Goal: Information Seeking & Learning: Learn about a topic

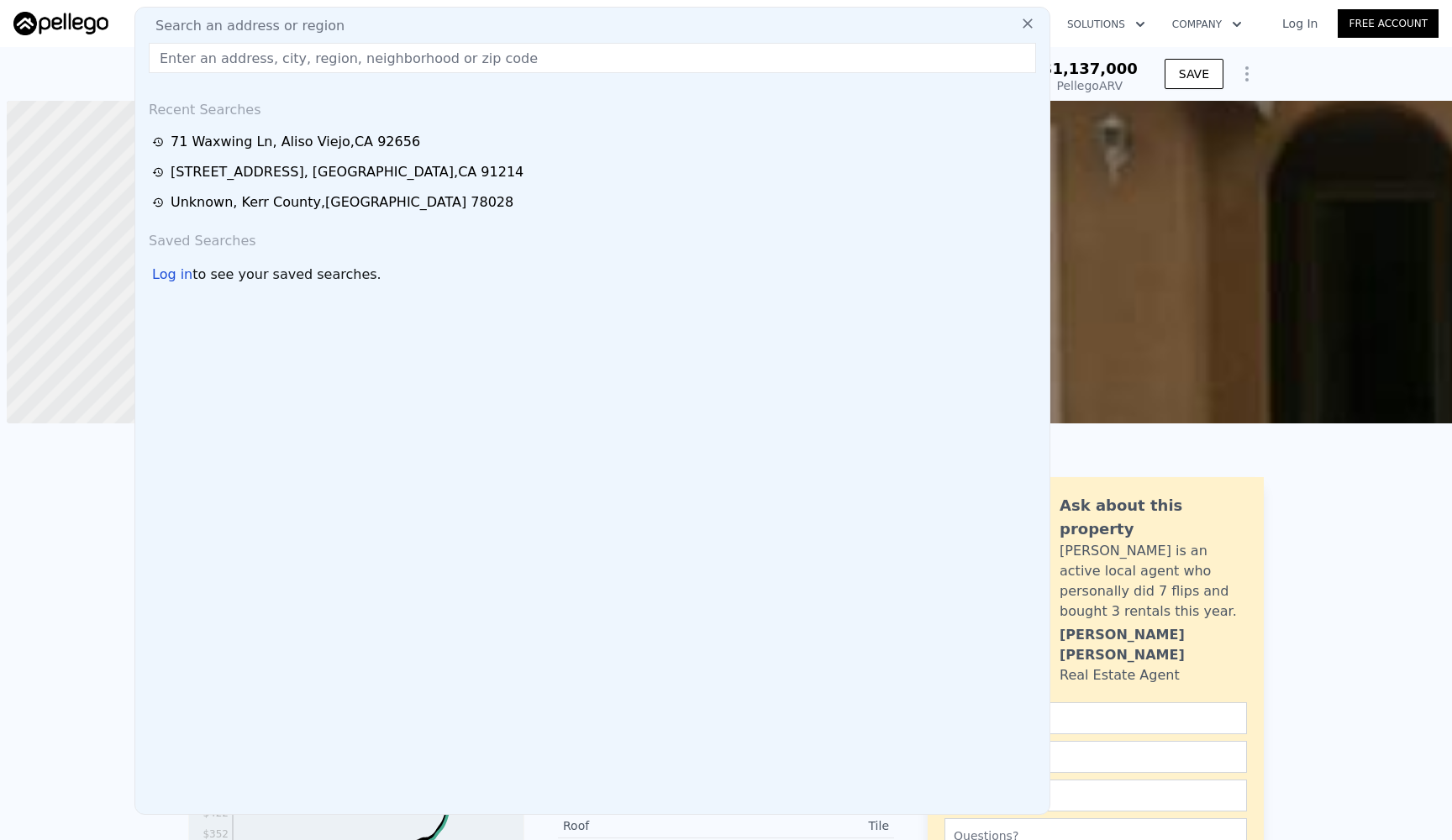
scroll to position [0, 2]
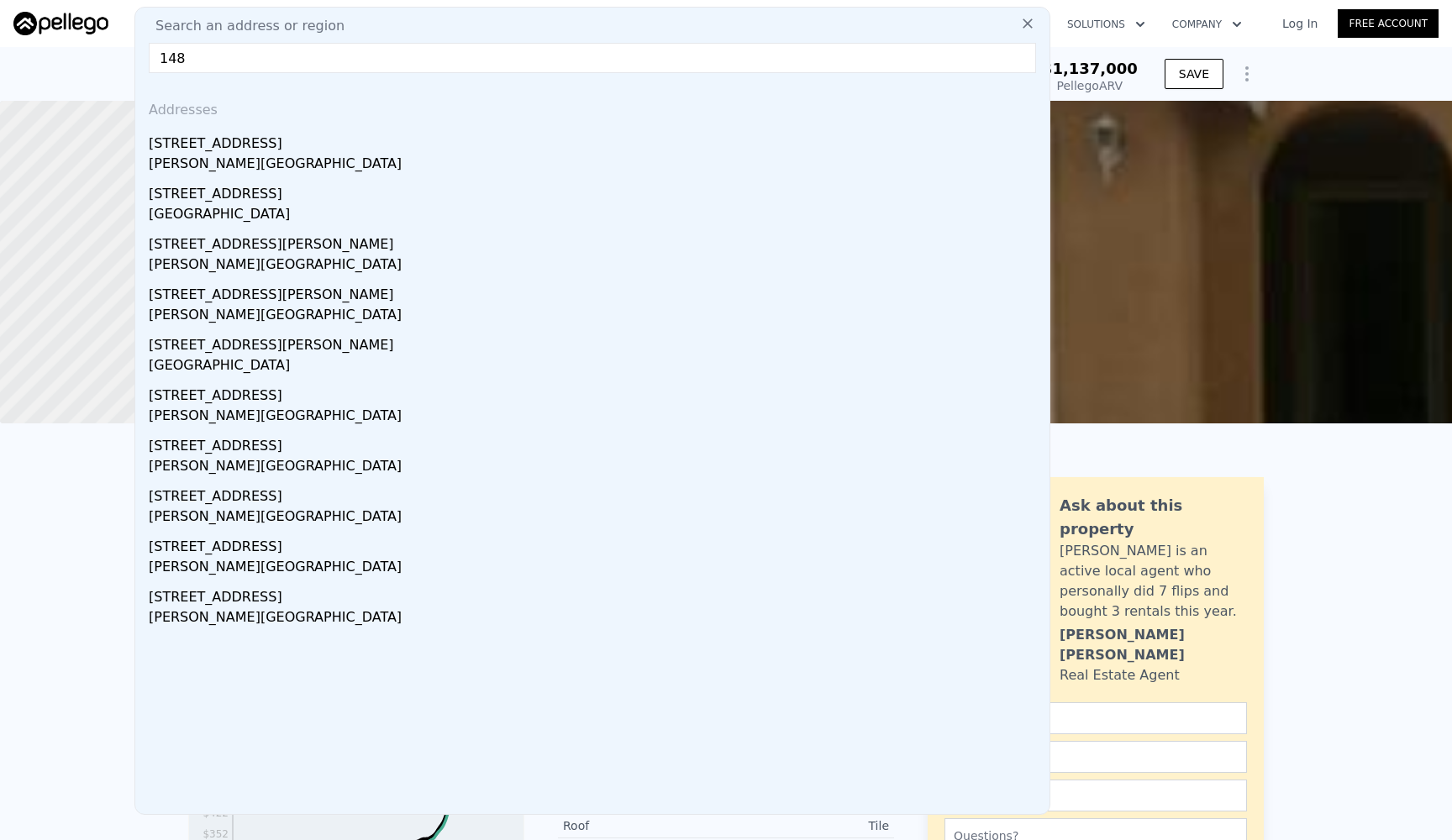
type input "1481"
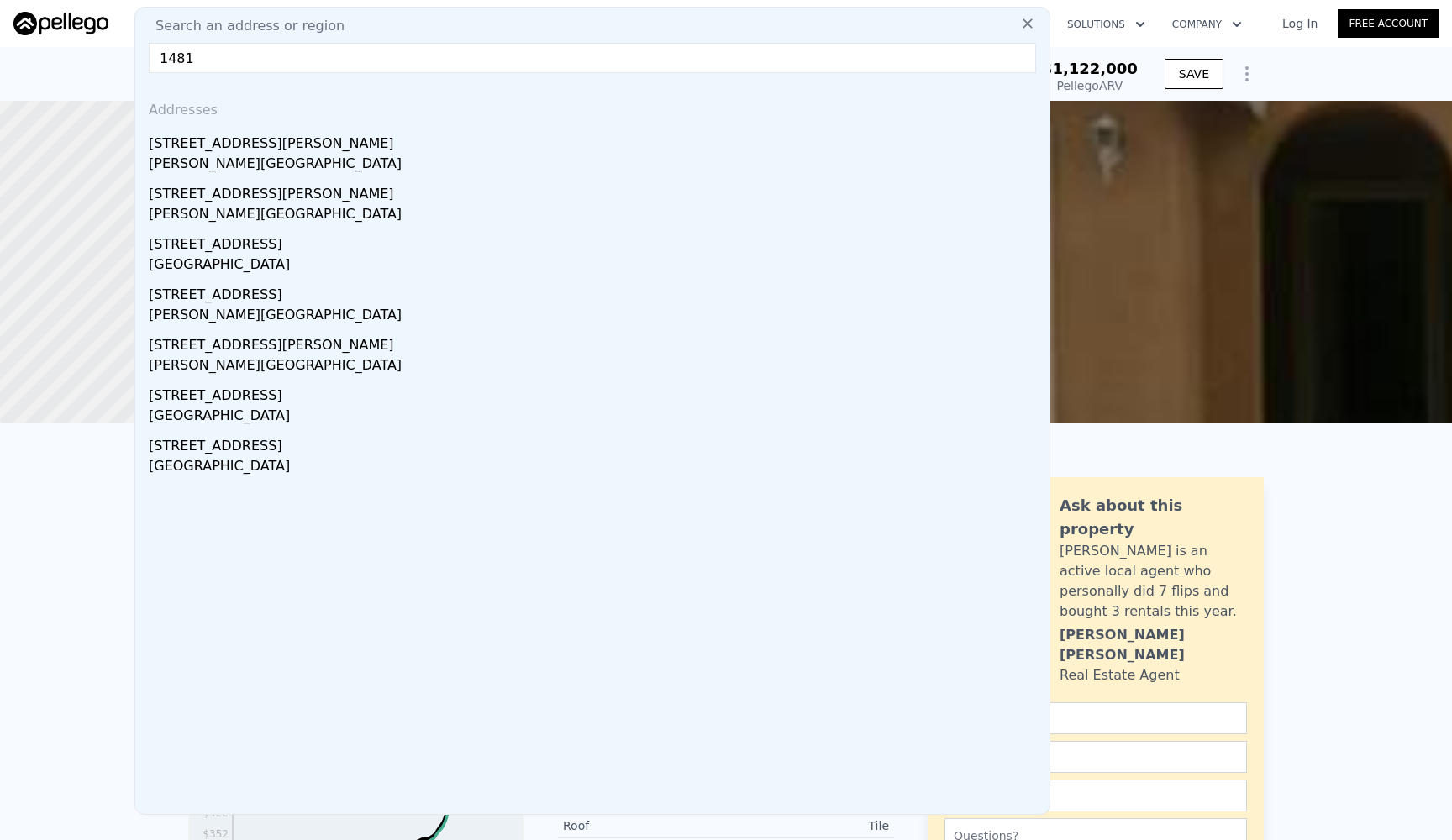
type input "$ 1,122,000"
type input "$ 840,629"
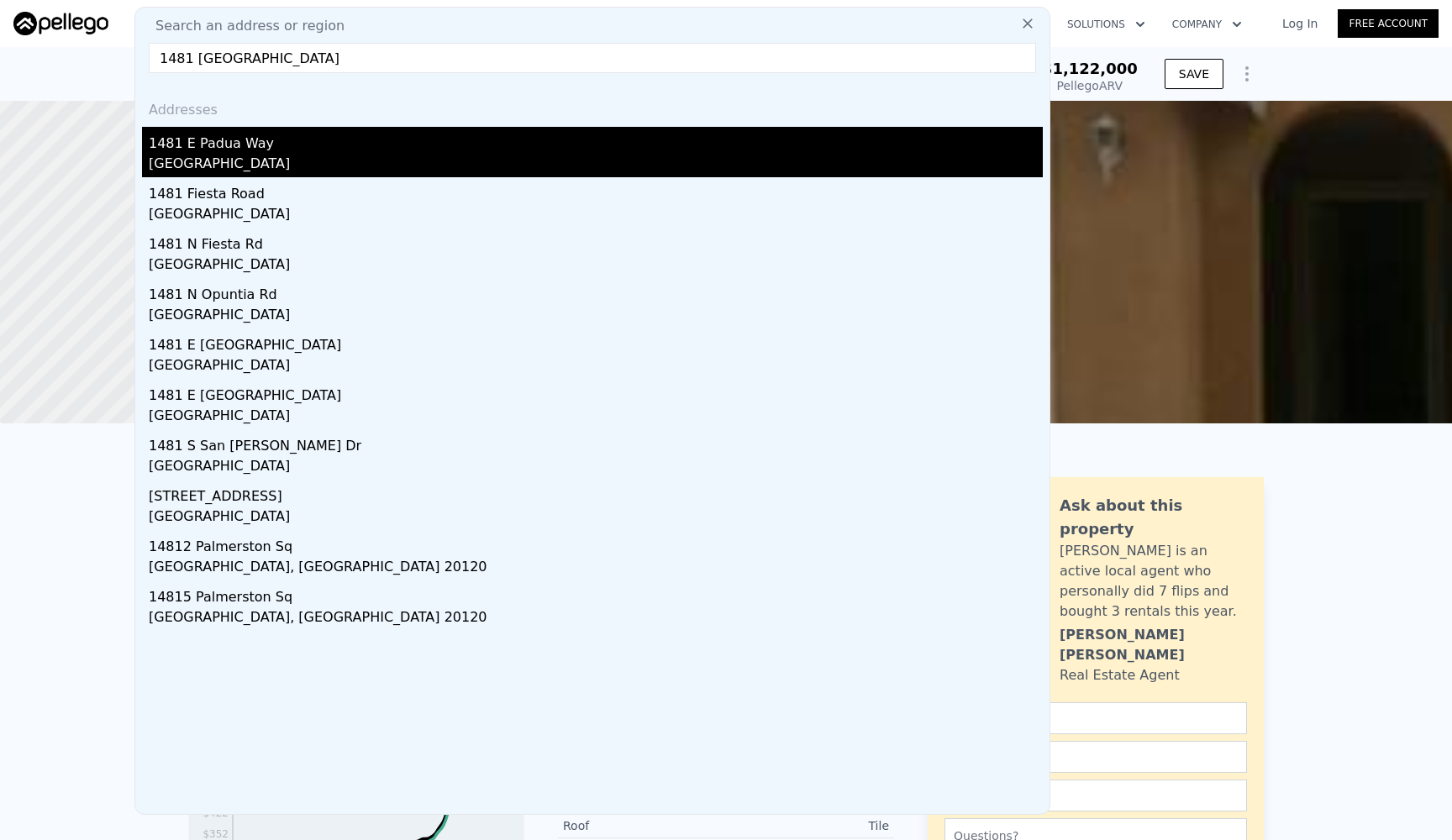
type input "1481 [GEOGRAPHIC_DATA]"
click at [391, 154] on div "[GEOGRAPHIC_DATA]" at bounding box center [595, 165] width 894 height 23
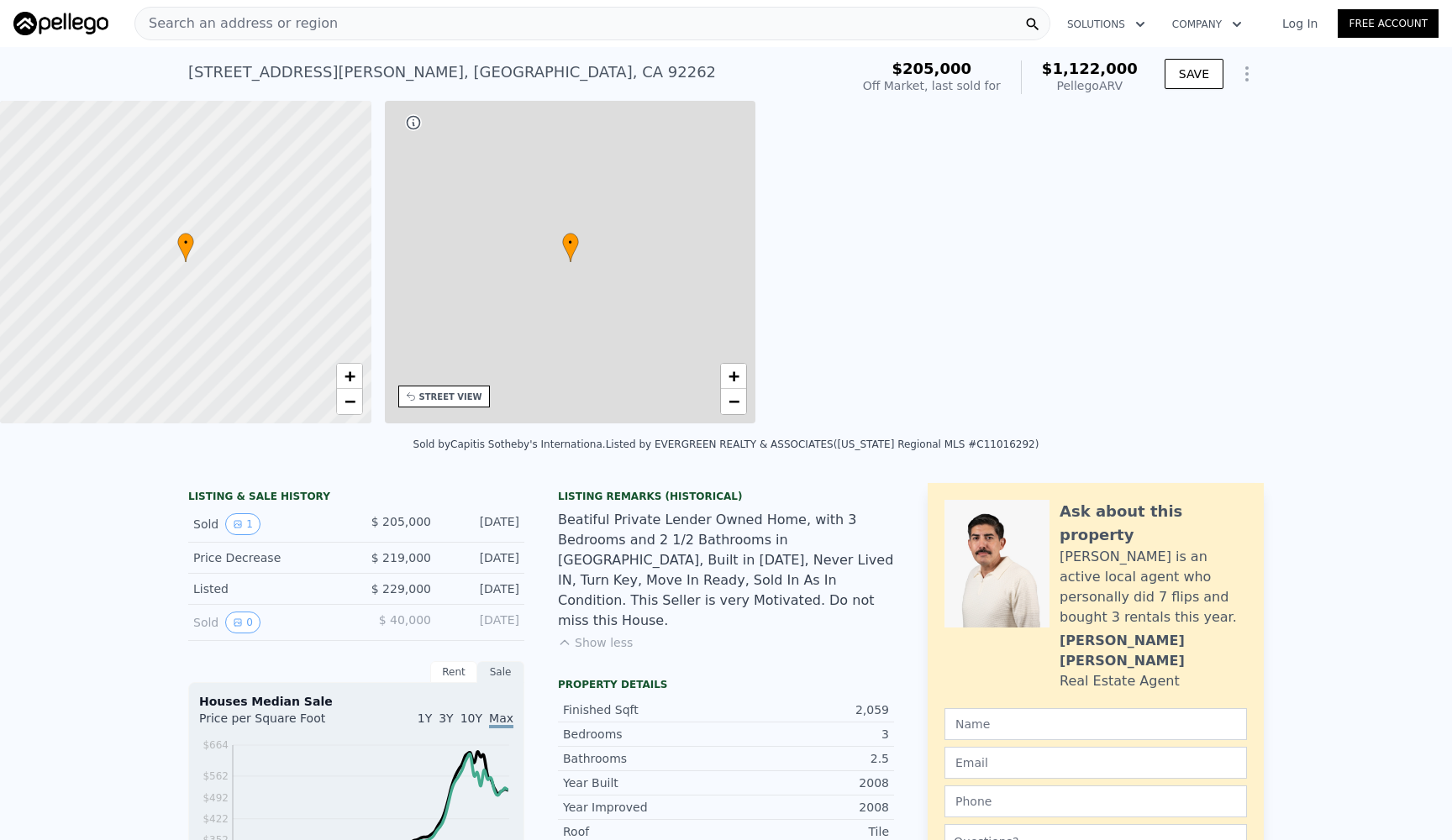
checkbox input "true"
type input "$ 1,122,000"
type input "5"
type input "2"
type input "5"
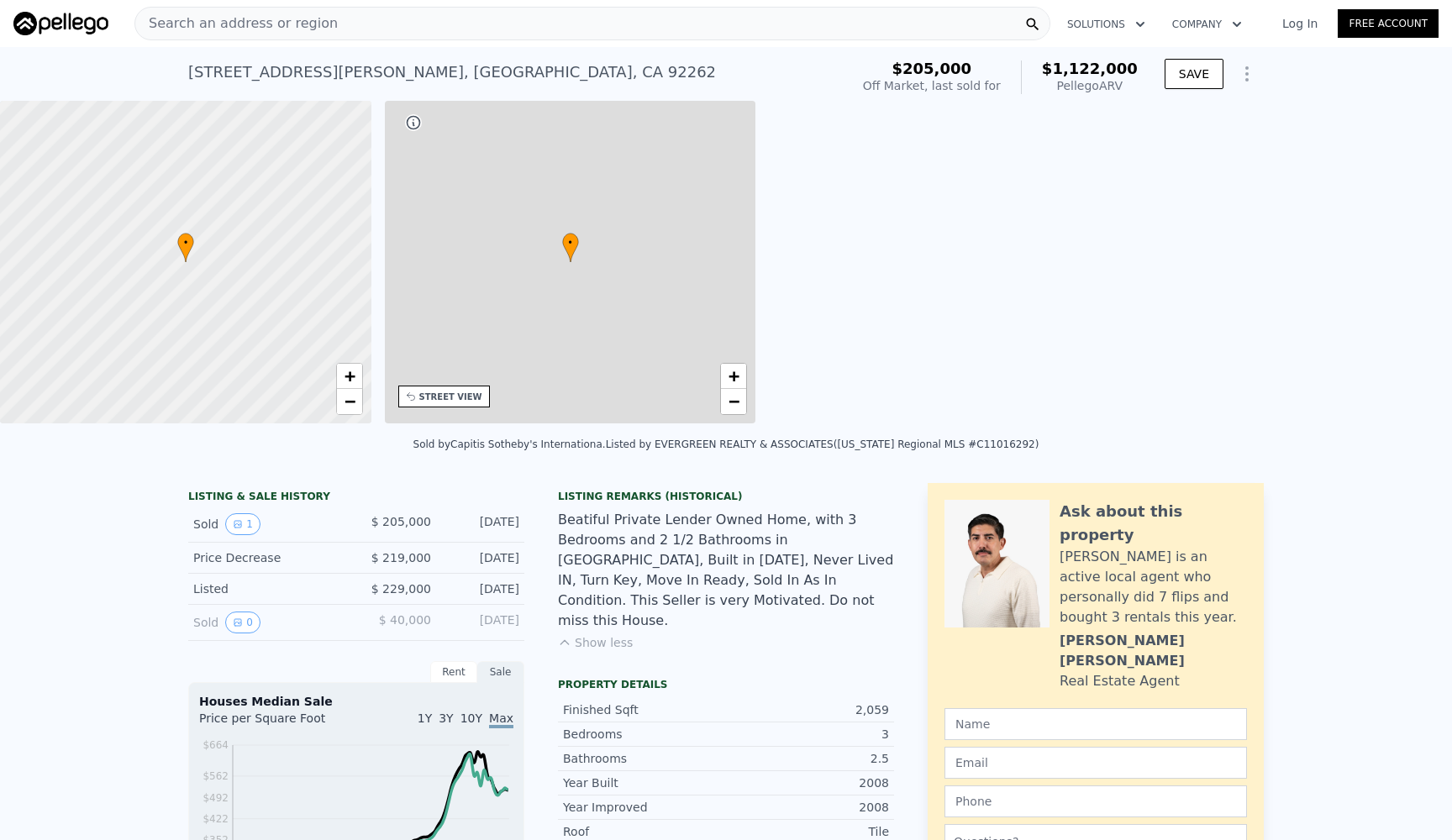
type input "1533"
type input "2777"
type input "12197"
type input "$ 840,629"
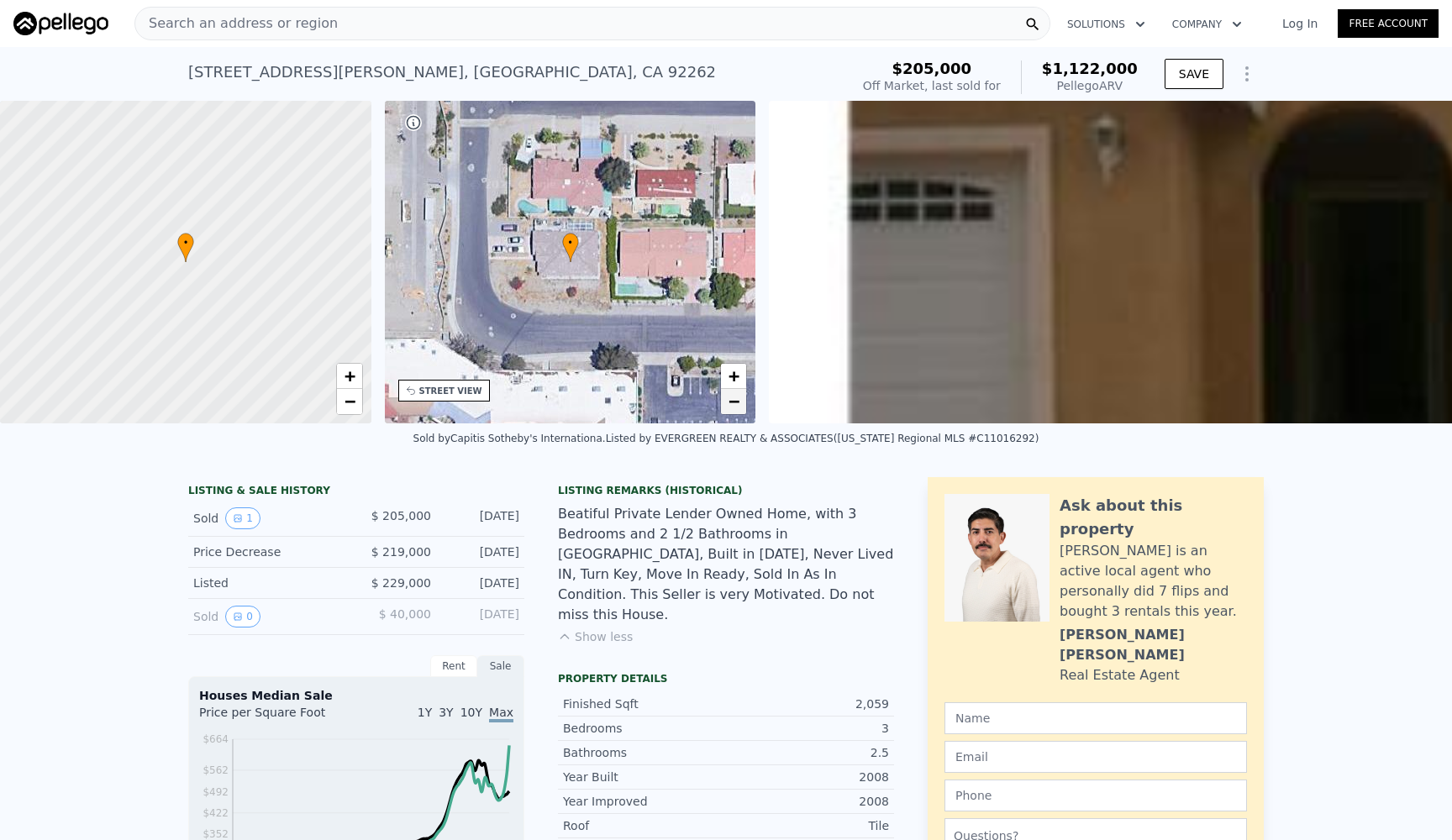
click at [739, 400] on span "−" at bounding box center [734, 401] width 11 height 21
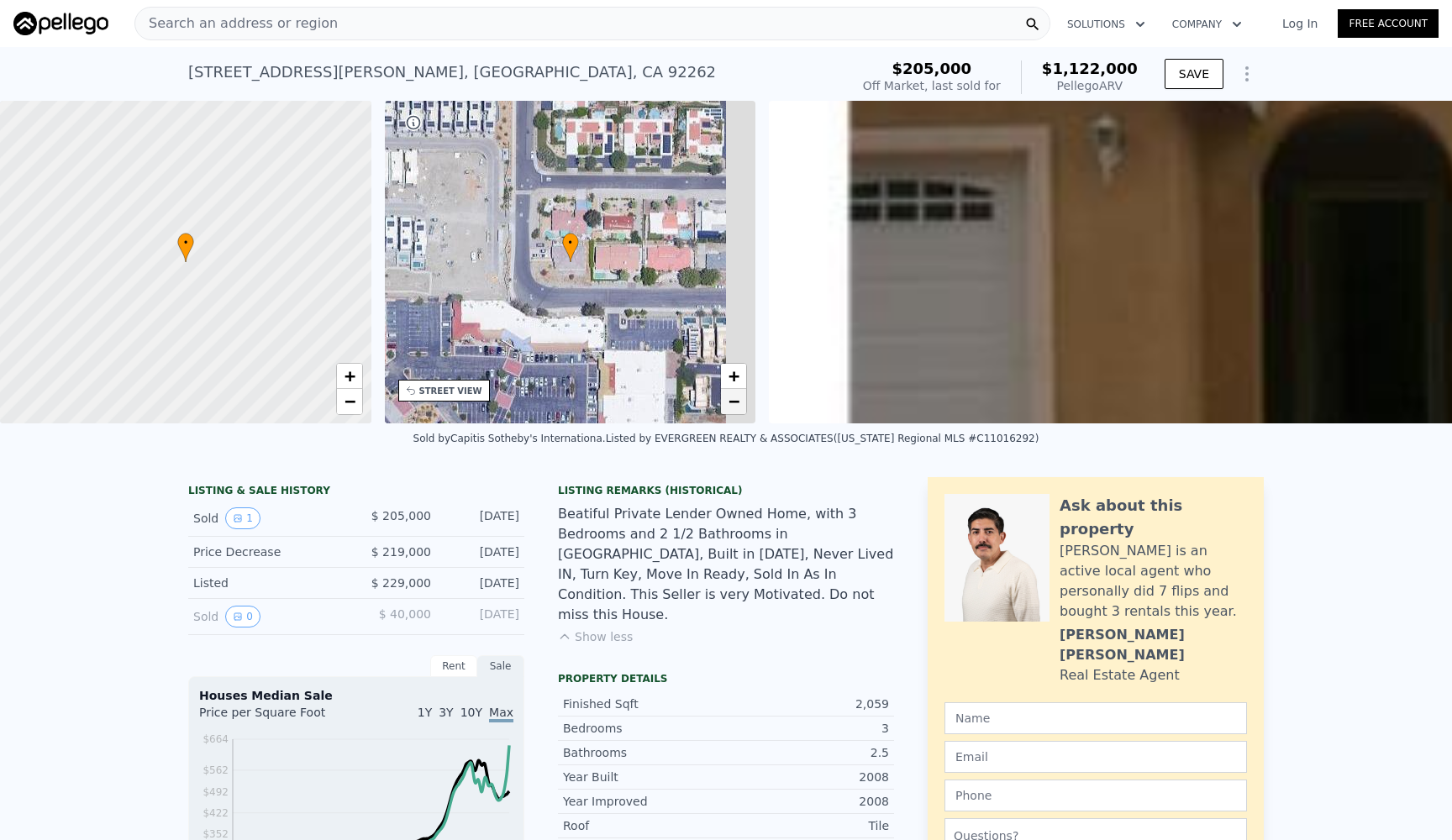
click at [739, 400] on span "−" at bounding box center [734, 401] width 11 height 21
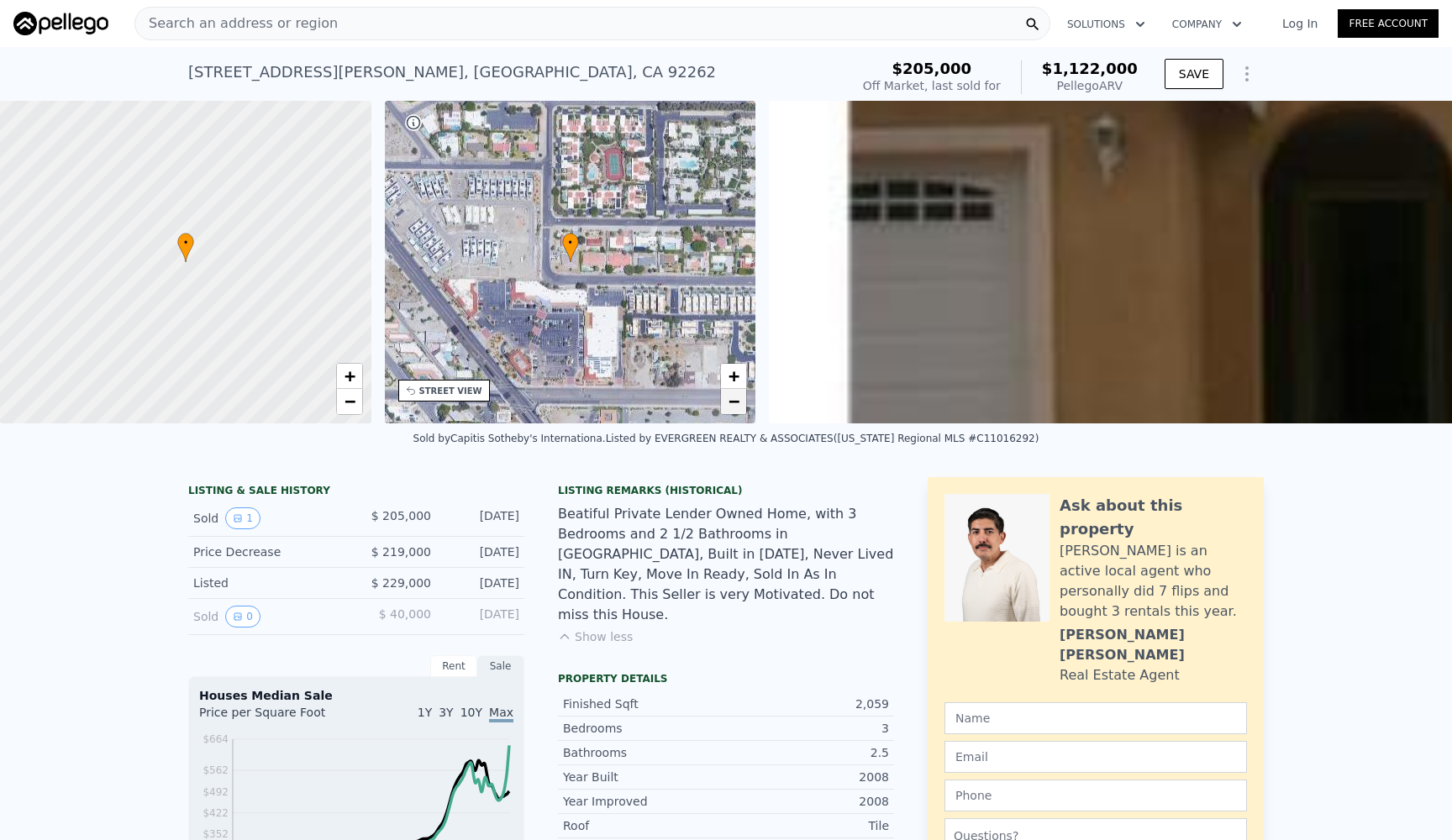
click at [737, 400] on span "−" at bounding box center [734, 401] width 11 height 21
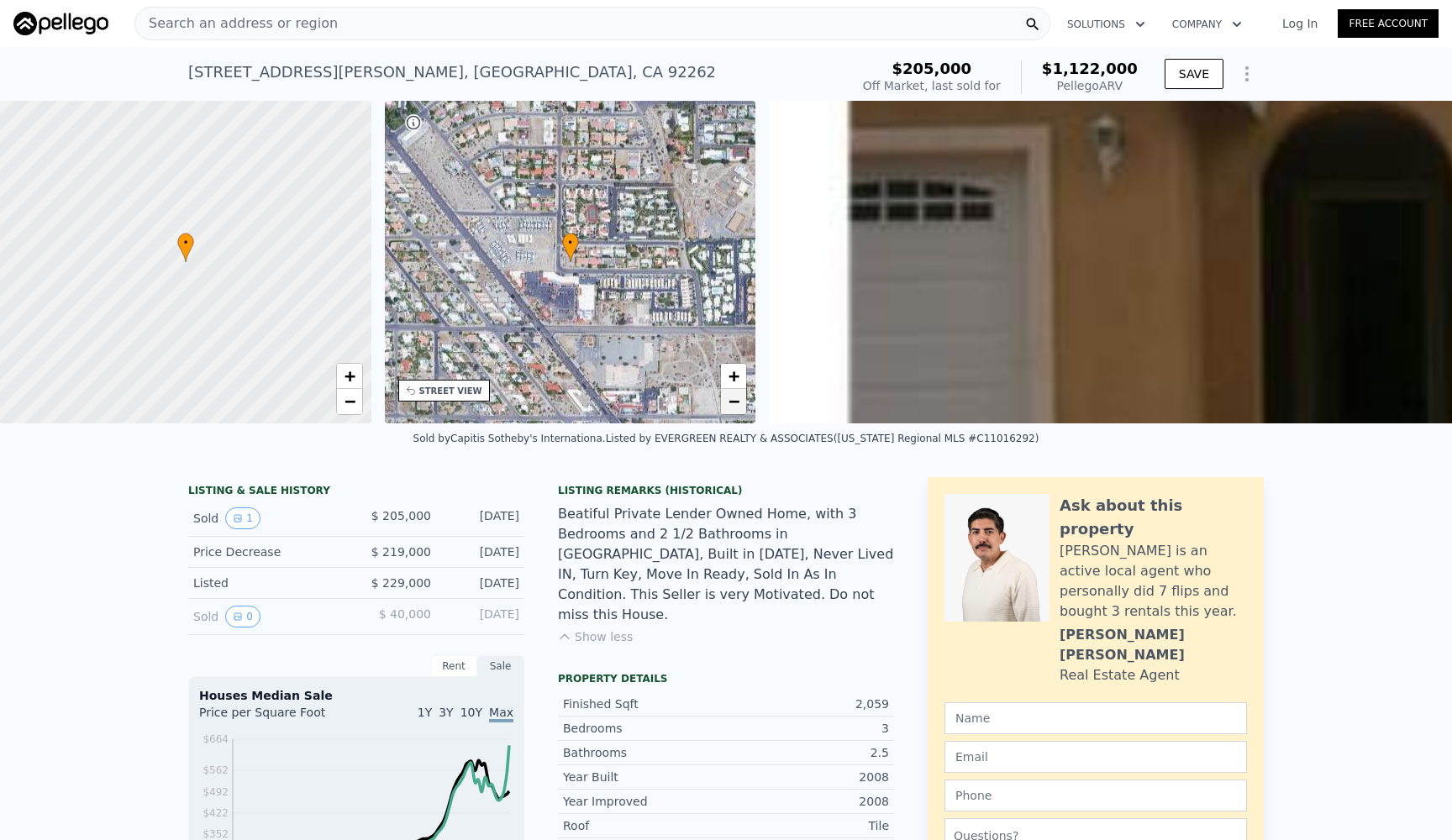
click at [735, 400] on span "−" at bounding box center [734, 401] width 11 height 21
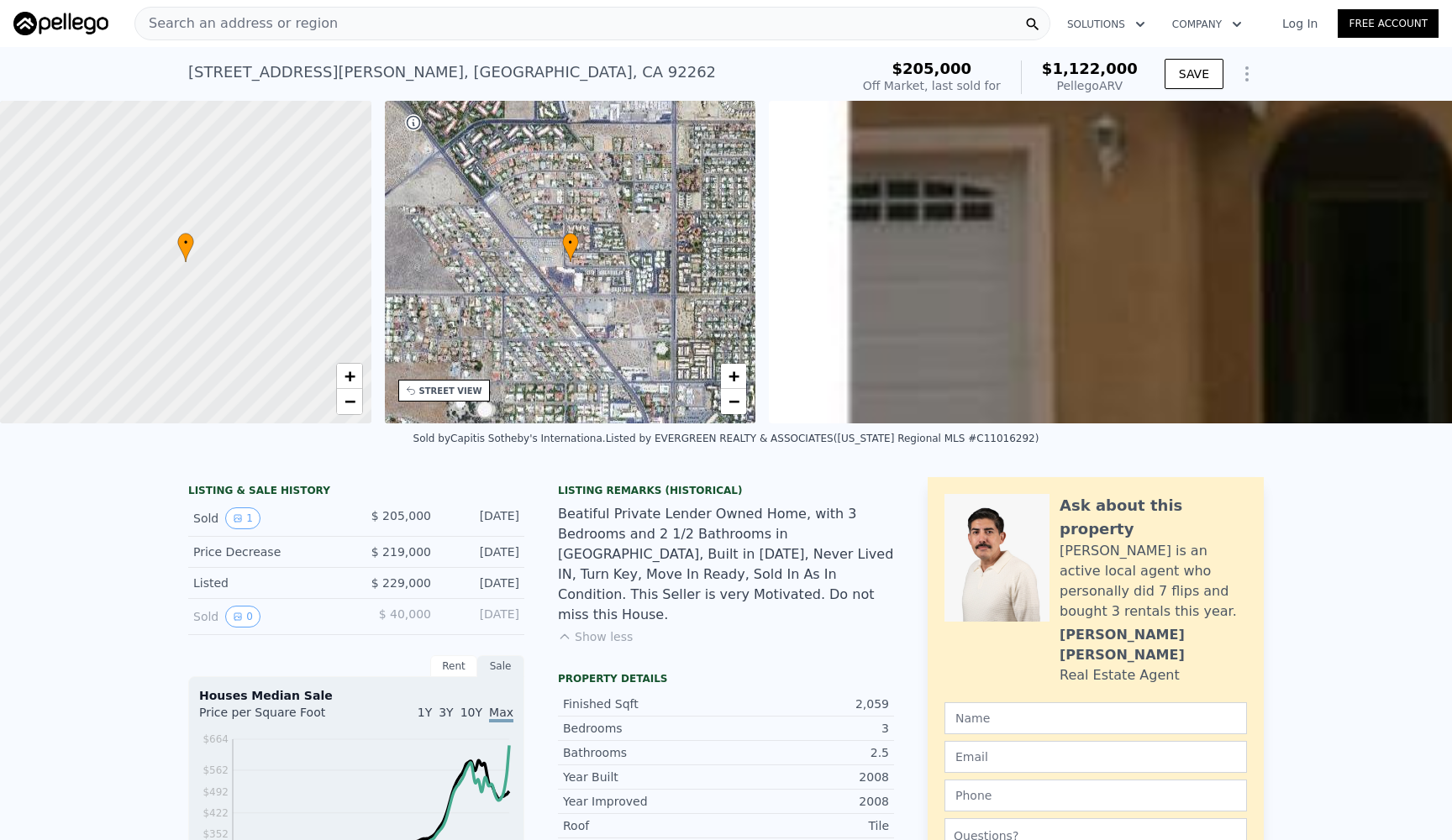
click at [388, 34] on div "Search an address or region" at bounding box center [593, 23] width 916 height 34
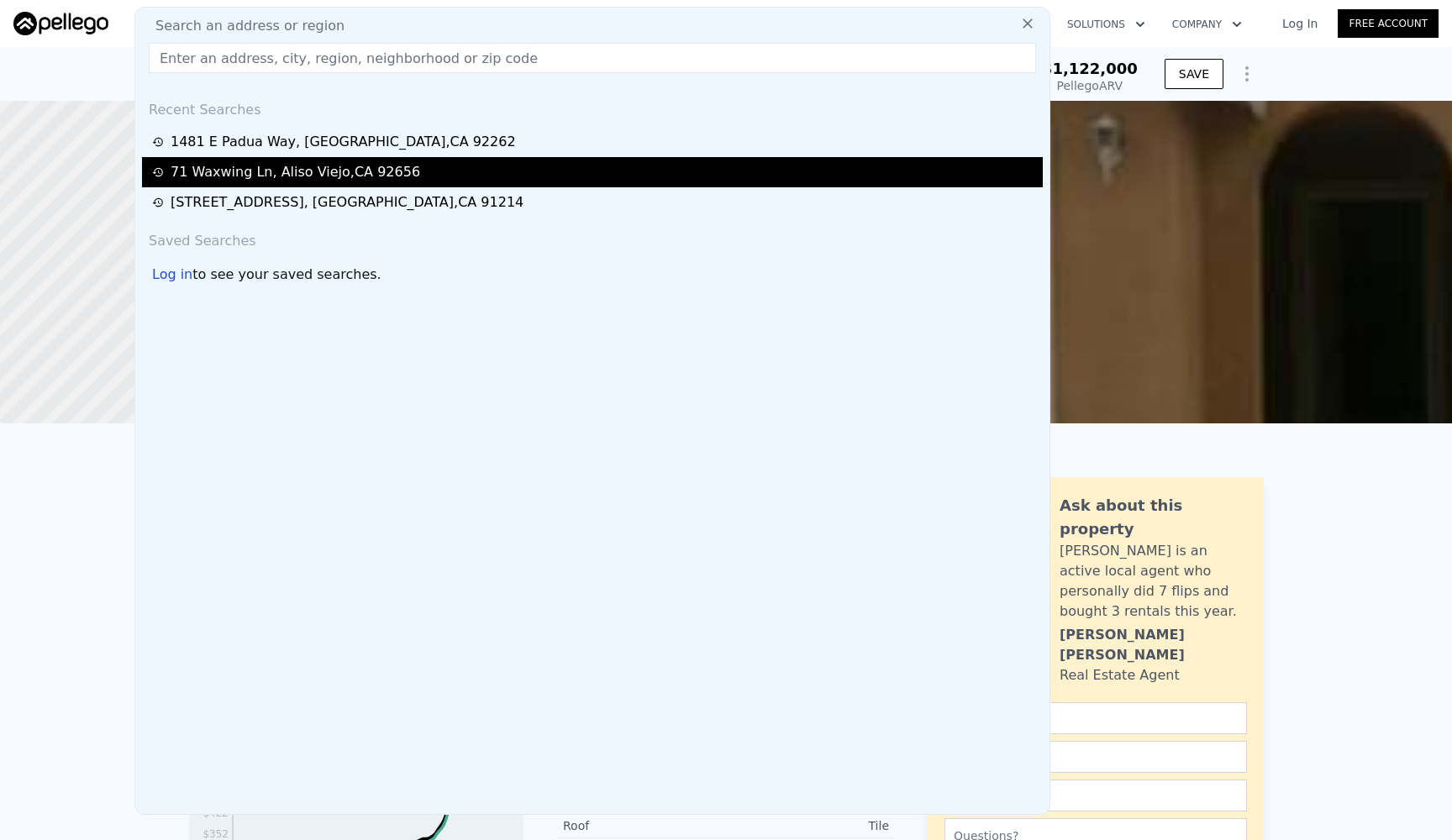
click at [288, 174] on div "[STREET_ADDRESS]" at bounding box center [295, 172] width 249 height 20
